Goal: Transaction & Acquisition: Purchase product/service

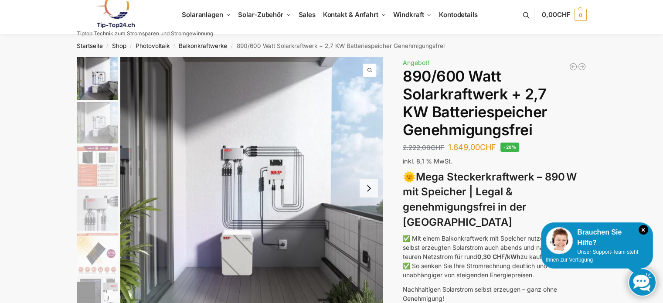
scroll to position [44, 0]
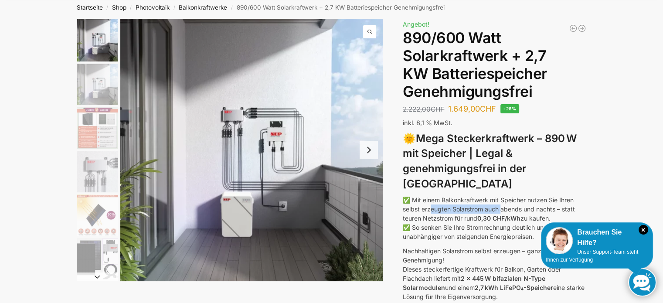
drag, startPoint x: 474, startPoint y: 195, endPoint x: 503, endPoint y: 195, distance: 29.6
click at [503, 195] on p "✅ Mit einem Balkonkraftwerk mit Speicher nutzen Sie Ihren selbst erzeugten Sola…" at bounding box center [494, 218] width 183 height 46
drag, startPoint x: 418, startPoint y: 204, endPoint x: 472, endPoint y: 204, distance: 54.9
click at [472, 204] on p "✅ Mit einem Balkonkraftwerk mit Speicher nutzen Sie Ihren selbst erzeugten Sola…" at bounding box center [494, 218] width 183 height 46
click at [104, 237] on li "6 / 12" at bounding box center [97, 259] width 44 height 44
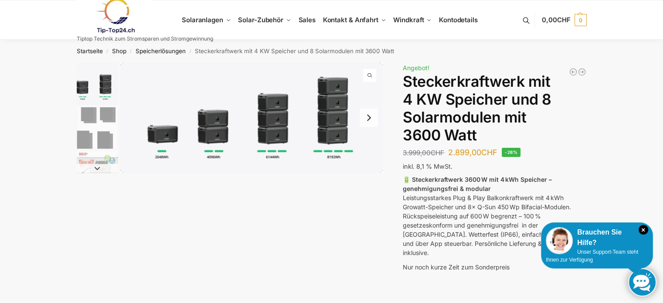
click at [91, 128] on img "2 / 9" at bounding box center [97, 127] width 41 height 41
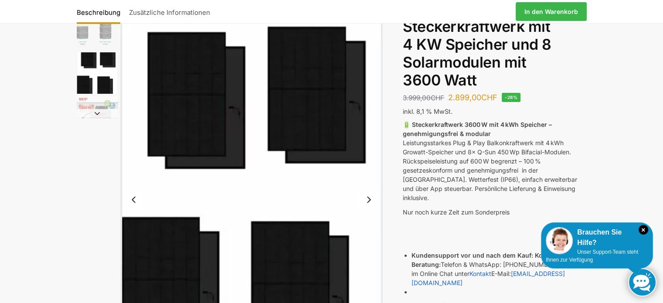
scroll to position [44, 0]
